Goal: Task Accomplishment & Management: Manage account settings

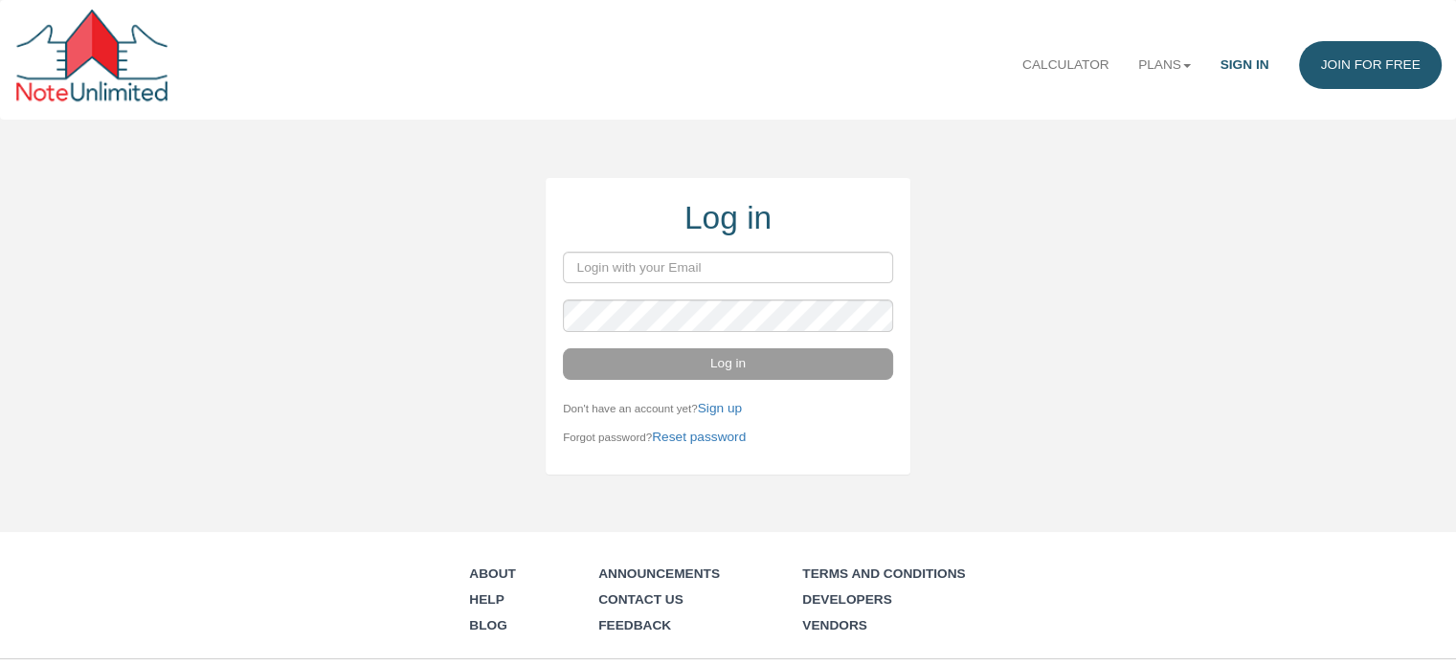
click at [1083, 277] on div "Log in Log in Don't have an account yet? Sign up Forgot password? Reset passwor…" at bounding box center [728, 326] width 1456 height 296
click at [796, 270] on input "email" at bounding box center [728, 268] width 330 height 32
type input "taparrott727@gmail.com"
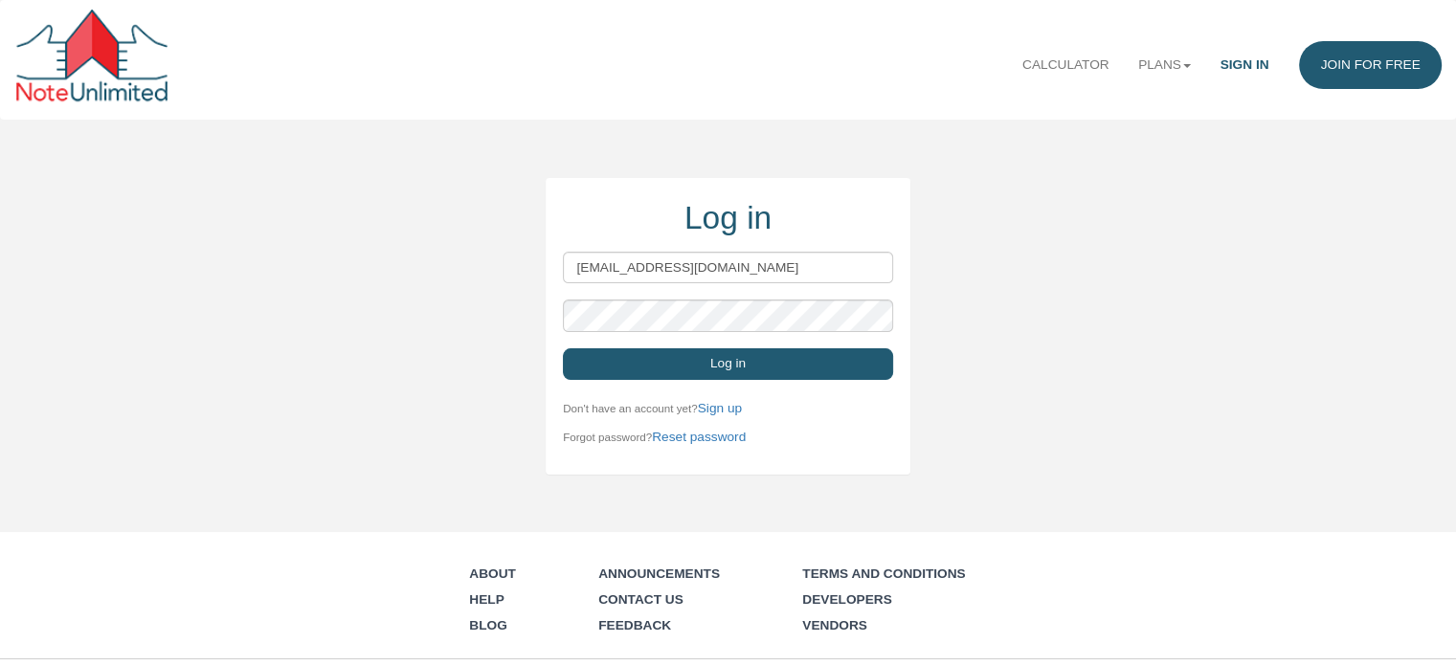
click at [748, 367] on button "Log in" at bounding box center [728, 364] width 330 height 32
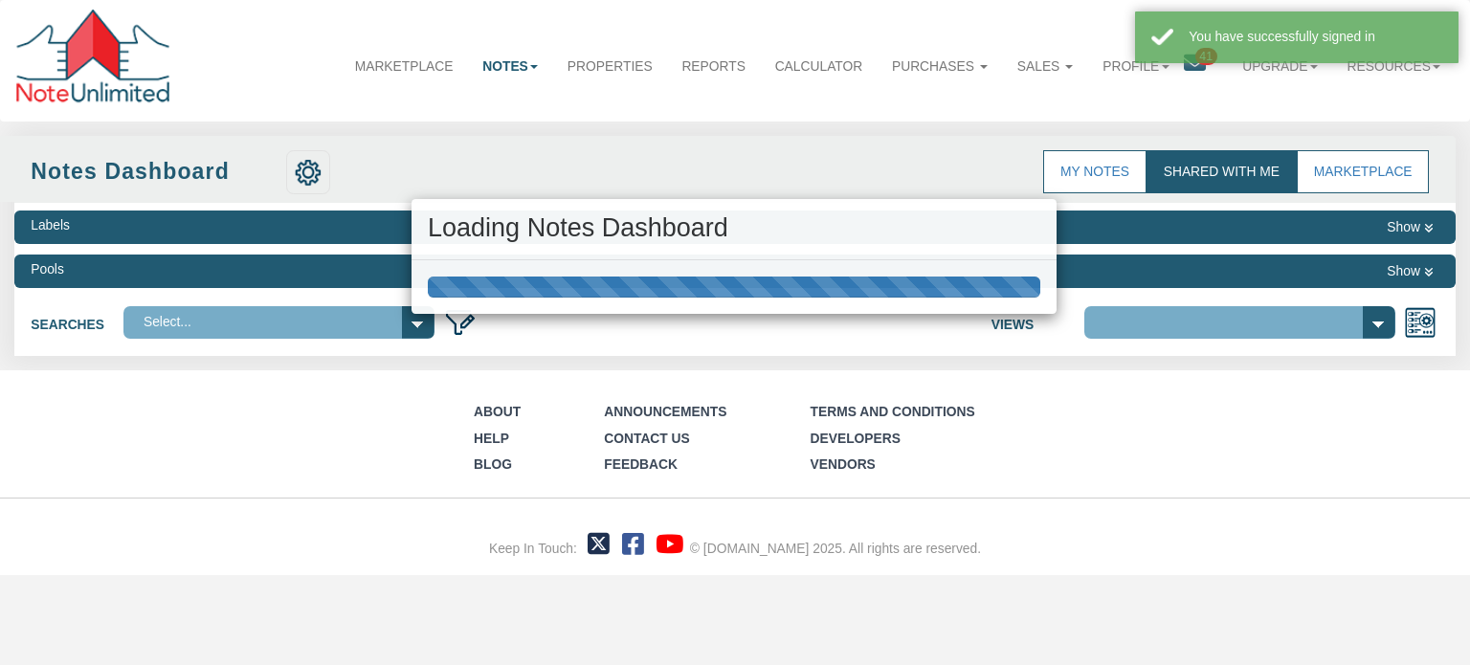
select select "3"
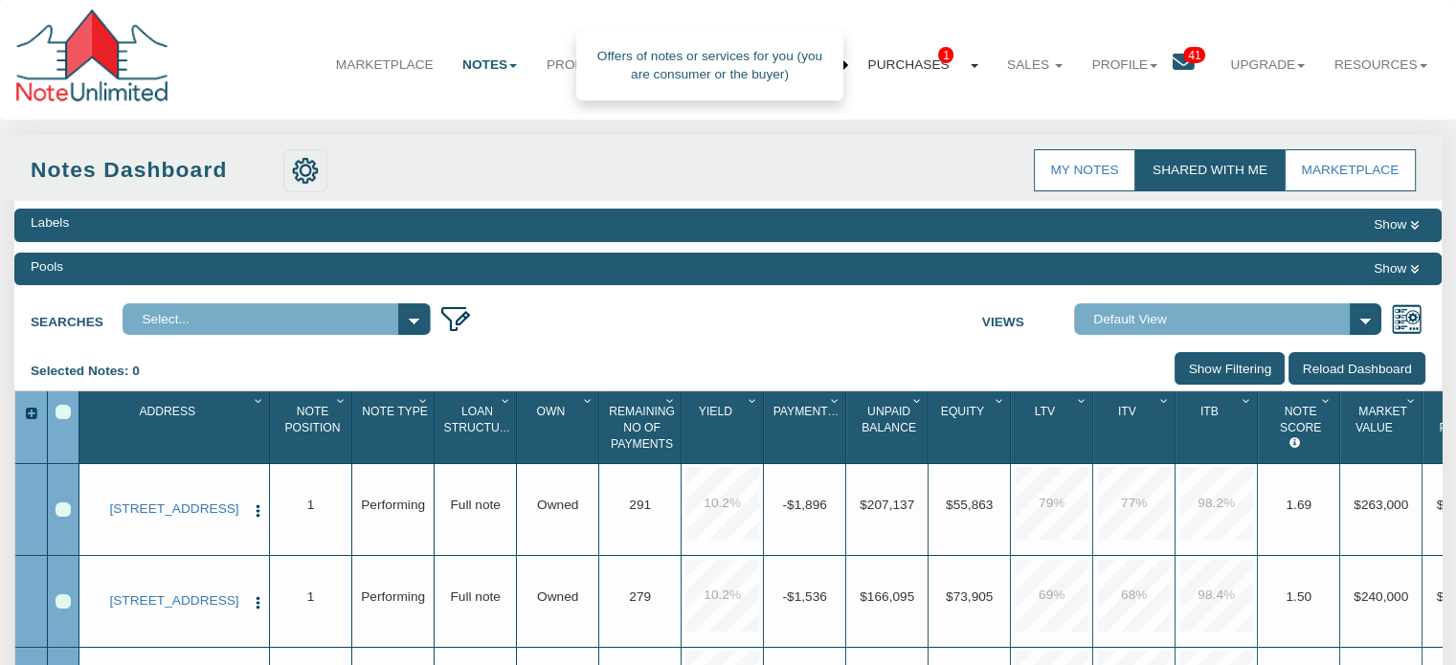
click at [894, 68] on link "Purchases 1" at bounding box center [922, 65] width 139 height 48
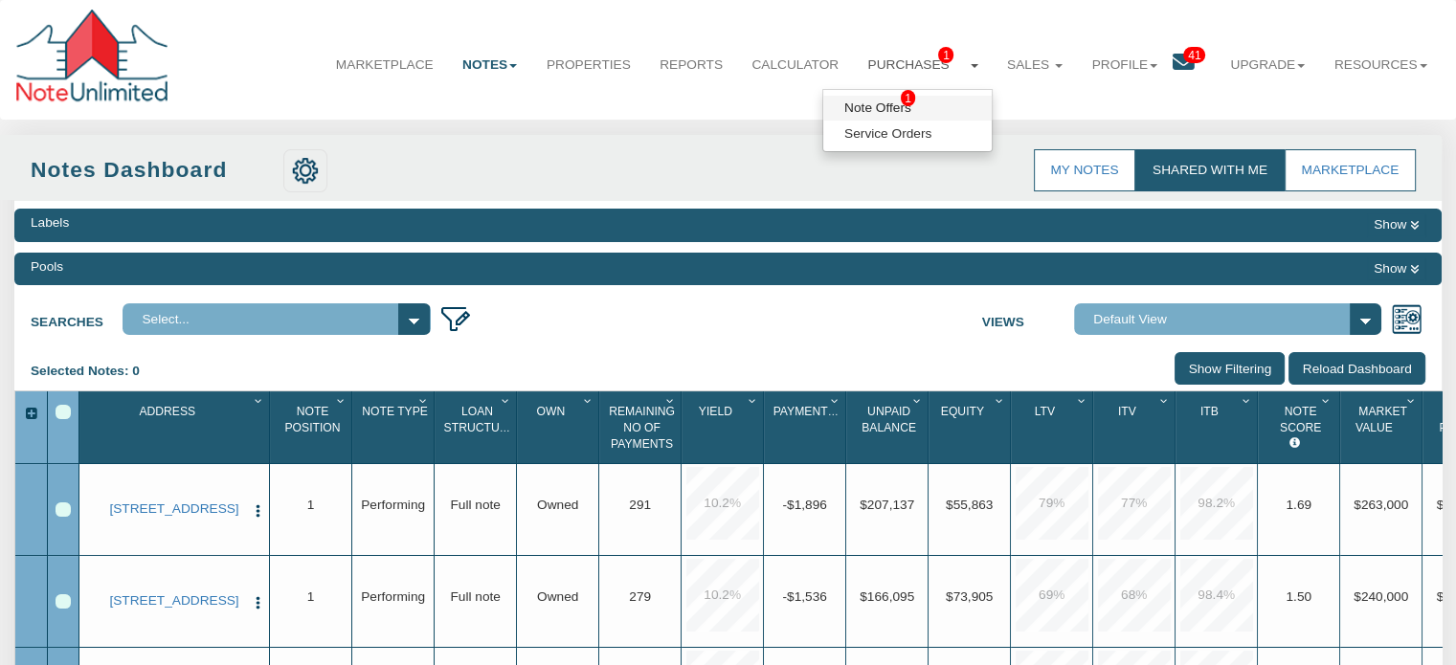
click at [884, 112] on link "Note Offers 1" at bounding box center [907, 108] width 168 height 25
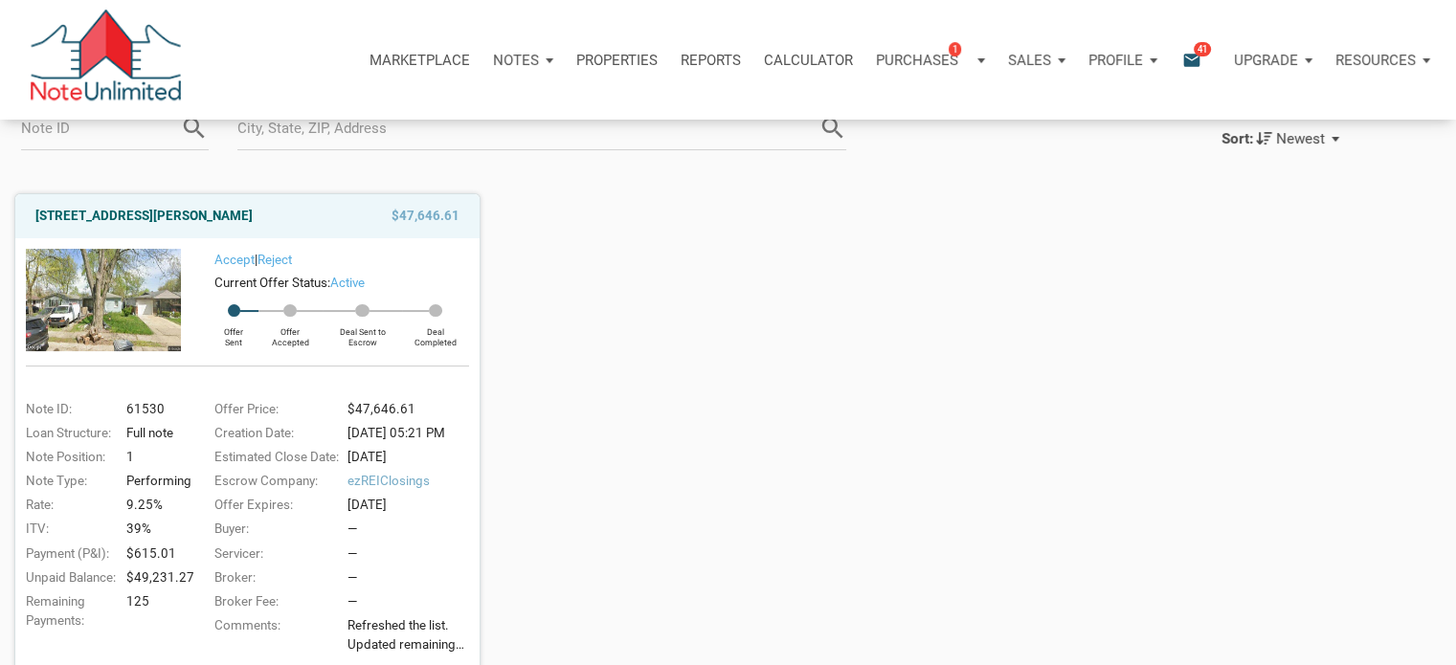
scroll to position [191, 0]
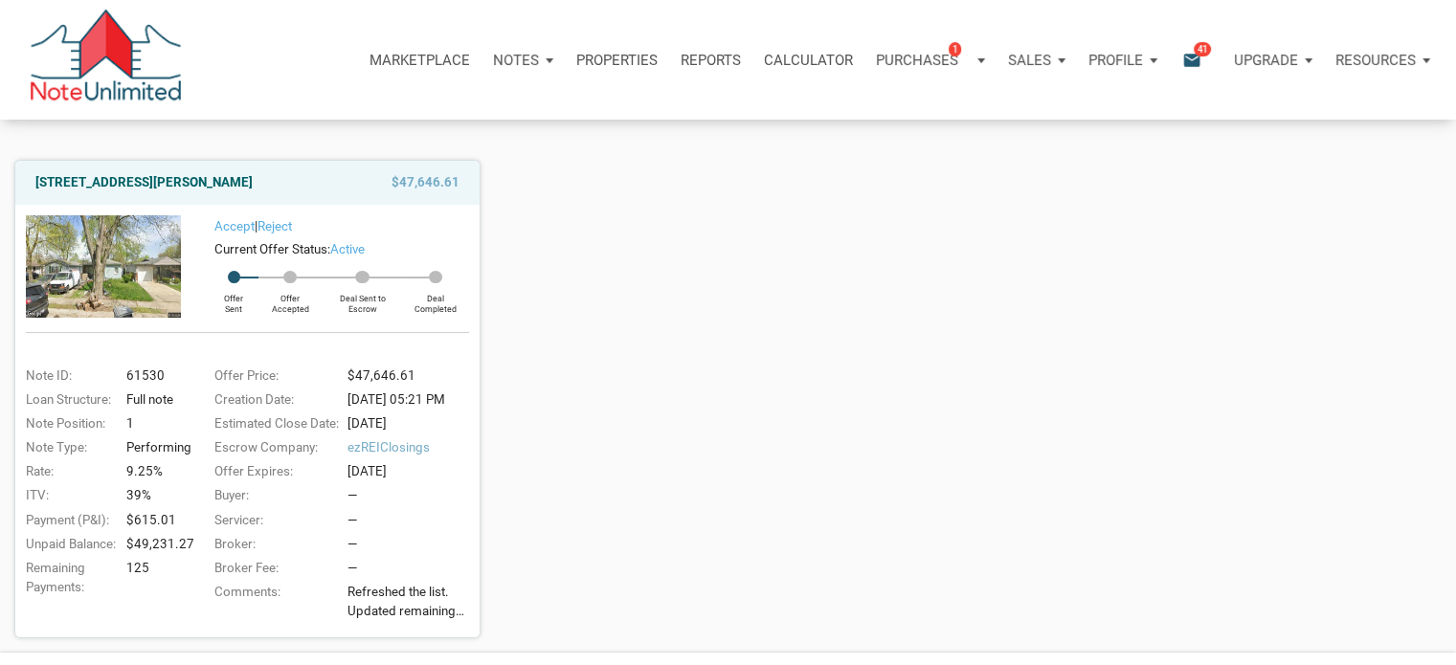
click at [1193, 59] on icon "email" at bounding box center [1191, 60] width 23 height 22
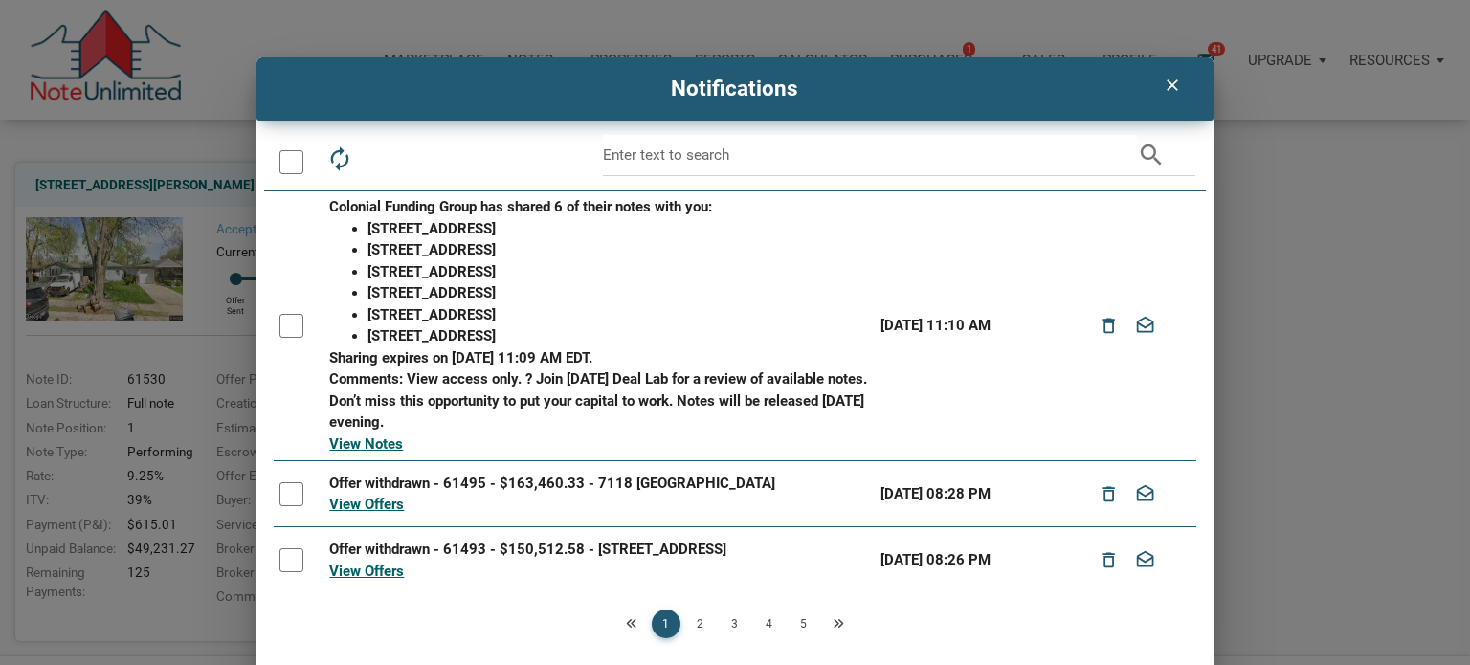
click at [1168, 86] on icon "clear" at bounding box center [1172, 85] width 23 height 19
